Goal: Task Accomplishment & Management: Manage account settings

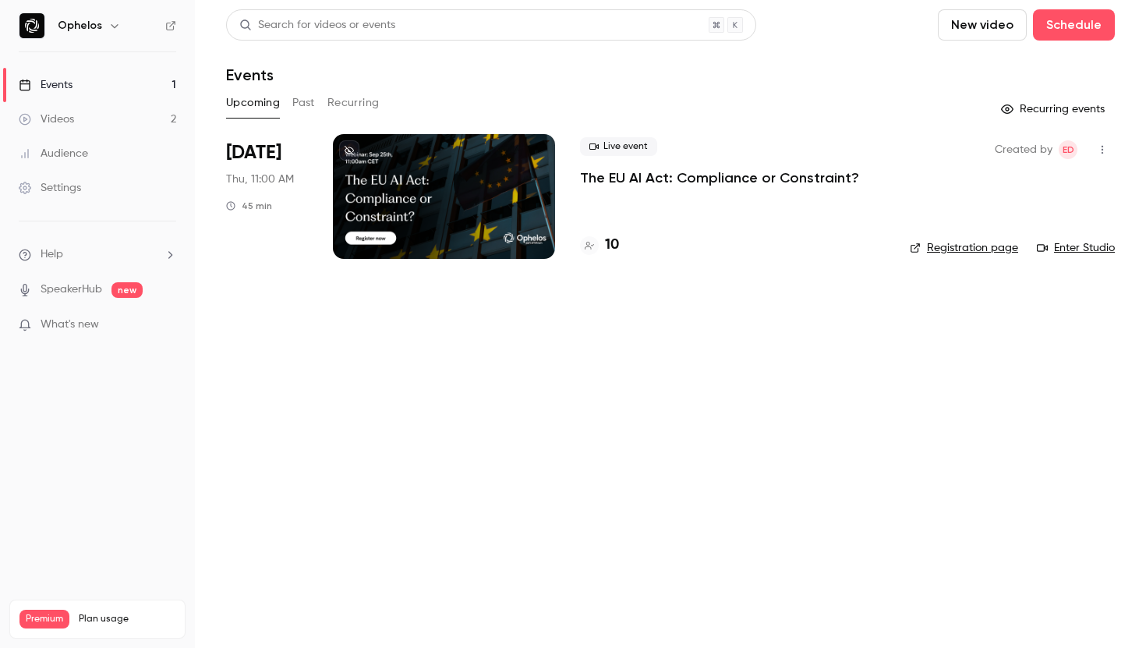
click at [90, 186] on link "Settings" at bounding box center [97, 188] width 195 height 34
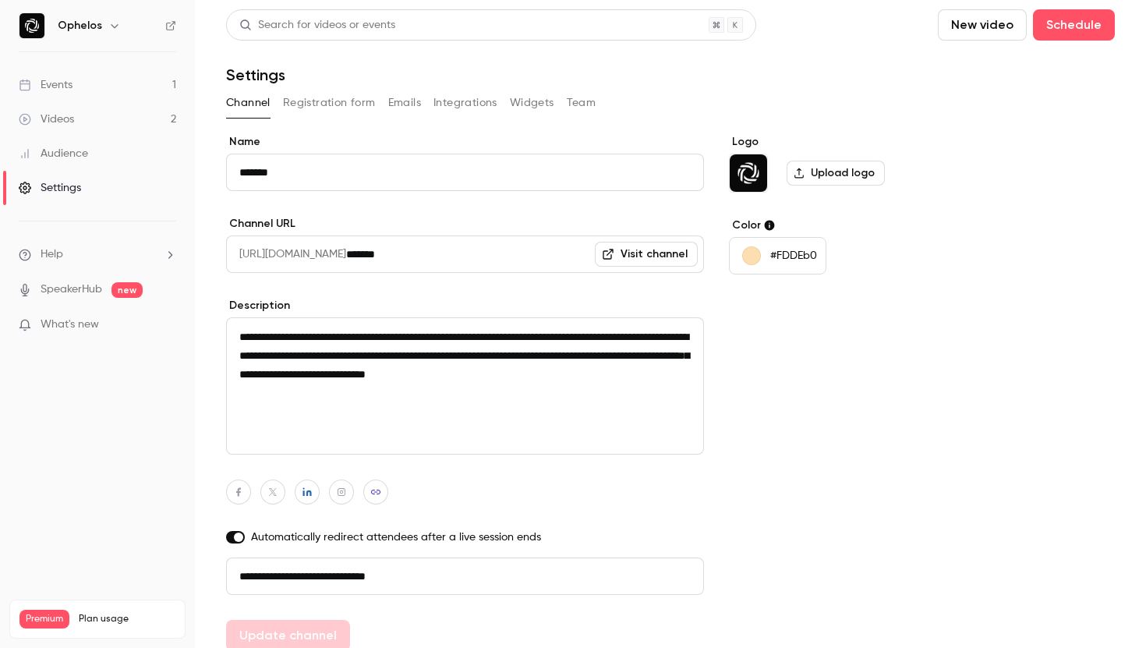
click at [339, 96] on button "Registration form" at bounding box center [329, 102] width 93 height 25
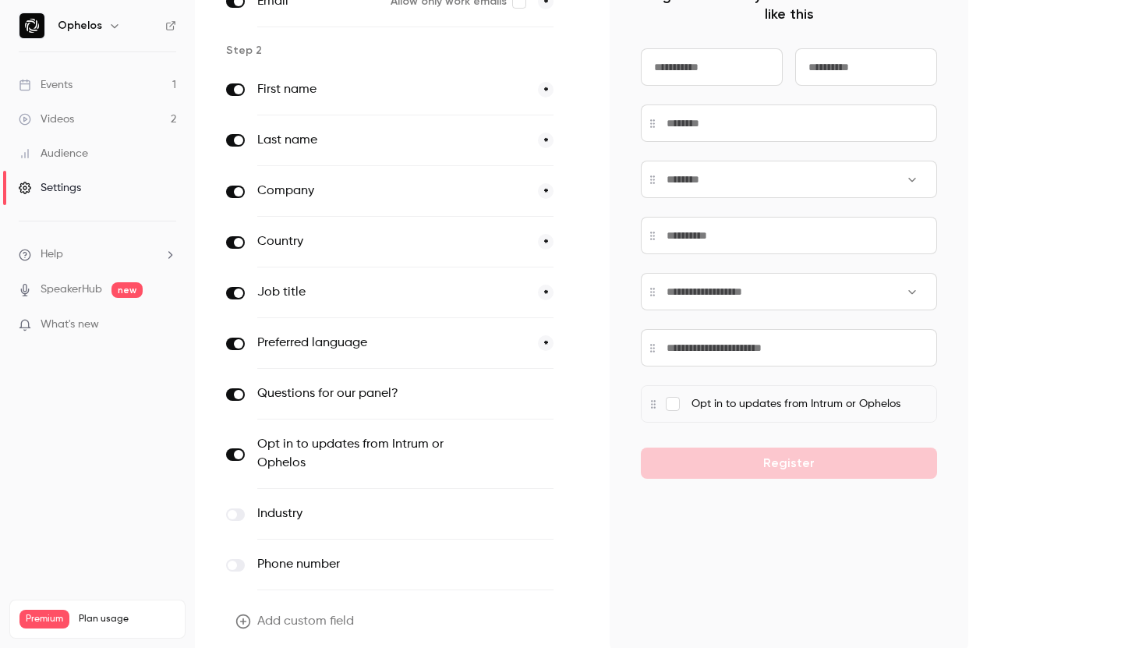
scroll to position [189, 0]
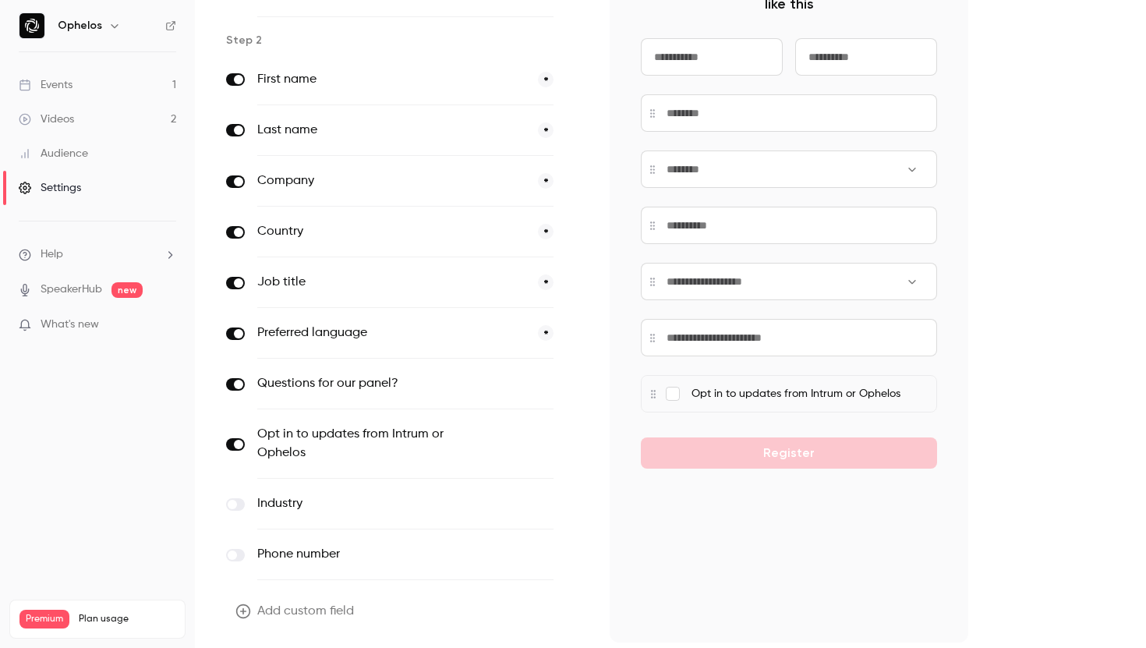
click at [898, 168] on input at bounding box center [789, 168] width 296 height 37
click at [978, 134] on div "Step 1 Email Allow only work emails * Step 2 First name * Last name * Company *…" at bounding box center [670, 317] width 889 height 744
